Goal: Task Accomplishment & Management: Use online tool/utility

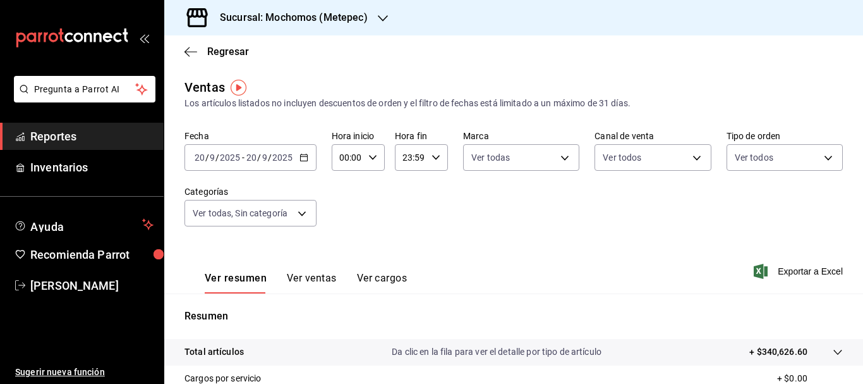
click at [197, 161] on input "20" at bounding box center [199, 157] width 11 height 10
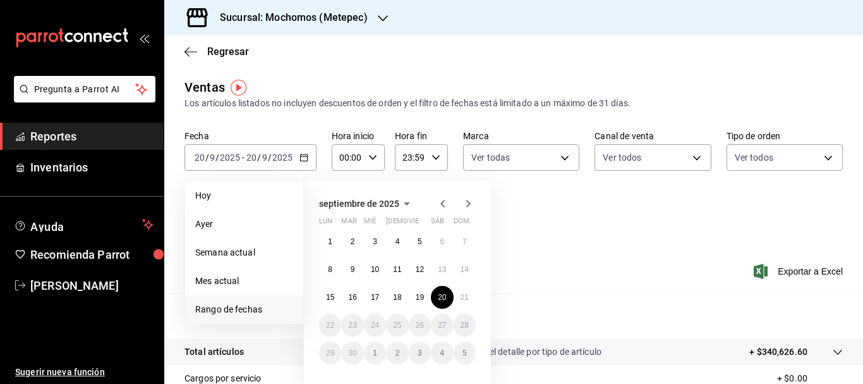
click at [246, 306] on span "Rango de fechas" at bounding box center [244, 309] width 98 height 13
click at [336, 298] on button "15" at bounding box center [330, 297] width 22 height 23
click at [461, 301] on abbr "21" at bounding box center [465, 297] width 8 height 9
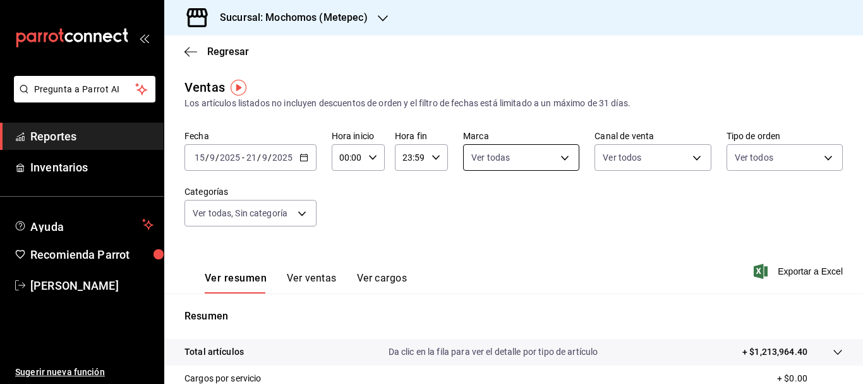
click at [560, 155] on body "Pregunta a Parrot AI Reportes Inventarios Ayuda Recomienda Parrot [PERSON_NAME]…" at bounding box center [431, 192] width 863 height 384
click at [607, 165] on div at bounding box center [431, 192] width 863 height 384
click at [607, 165] on body "Pregunta a Parrot AI Reportes Inventarios Ayuda Recomienda Parrot [PERSON_NAME]…" at bounding box center [431, 192] width 863 height 384
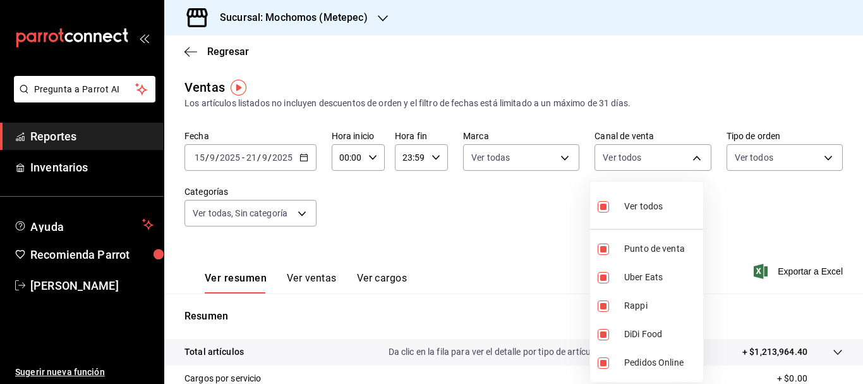
click at [729, 157] on div at bounding box center [431, 192] width 863 height 384
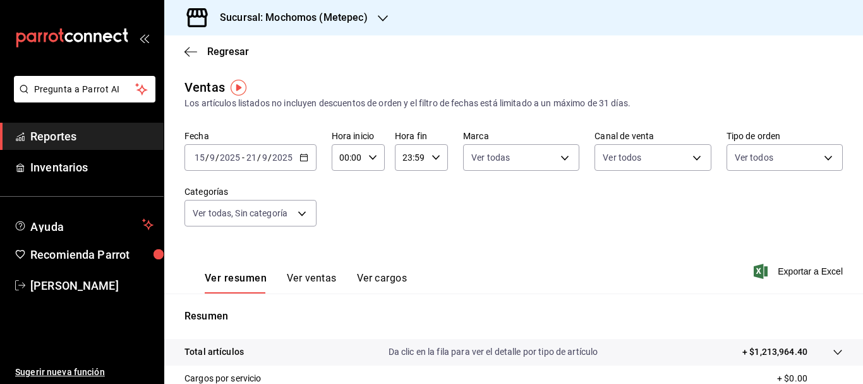
click at [729, 157] on body "Pregunta a Parrot AI Reportes Inventarios Ayuda Recomienda Parrot [PERSON_NAME]…" at bounding box center [431, 192] width 863 height 384
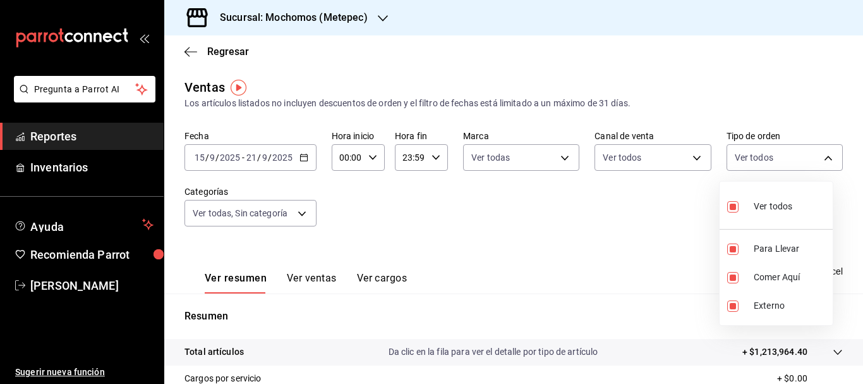
click at [224, 214] on div at bounding box center [431, 192] width 863 height 384
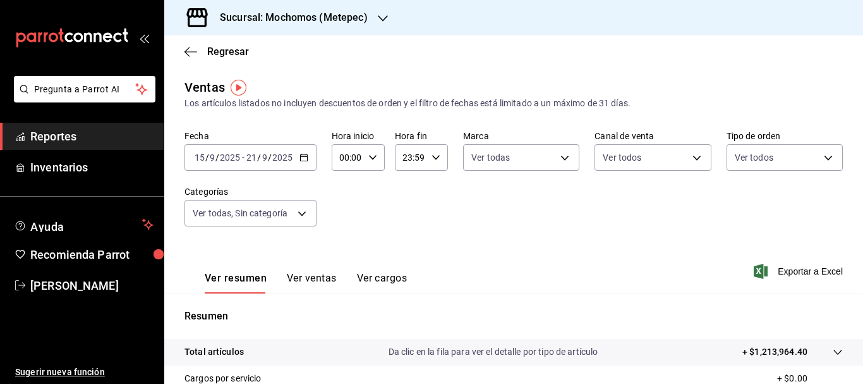
click at [224, 214] on body "Pregunta a Parrot AI Reportes Inventarios Ayuda Recomienda Parrot [PERSON_NAME]…" at bounding box center [431, 192] width 863 height 384
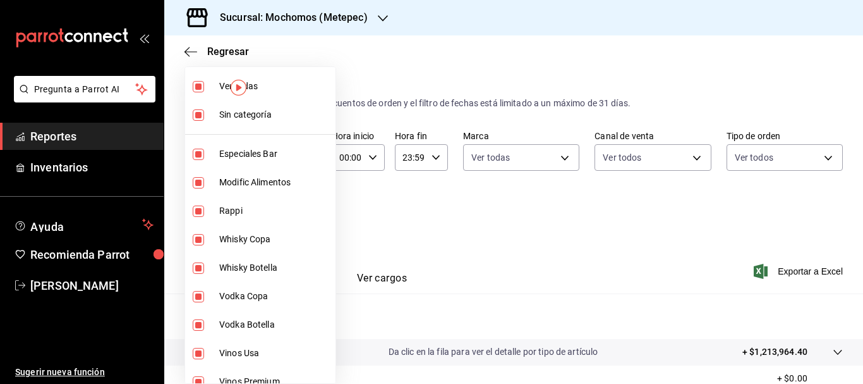
click at [768, 273] on div at bounding box center [431, 192] width 863 height 384
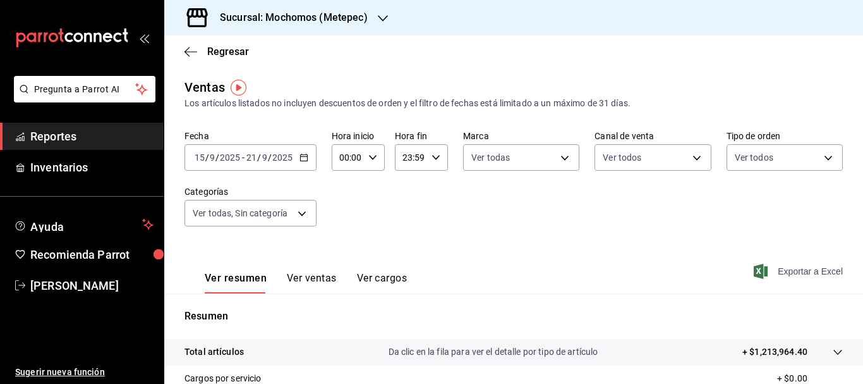
click at [778, 274] on span "Exportar a Excel" at bounding box center [799, 270] width 87 height 15
click at [792, 271] on span "Exportar a Excel" at bounding box center [799, 270] width 87 height 15
click at [810, 273] on span "Exportar a Excel" at bounding box center [799, 270] width 87 height 15
